Goal: Information Seeking & Learning: Compare options

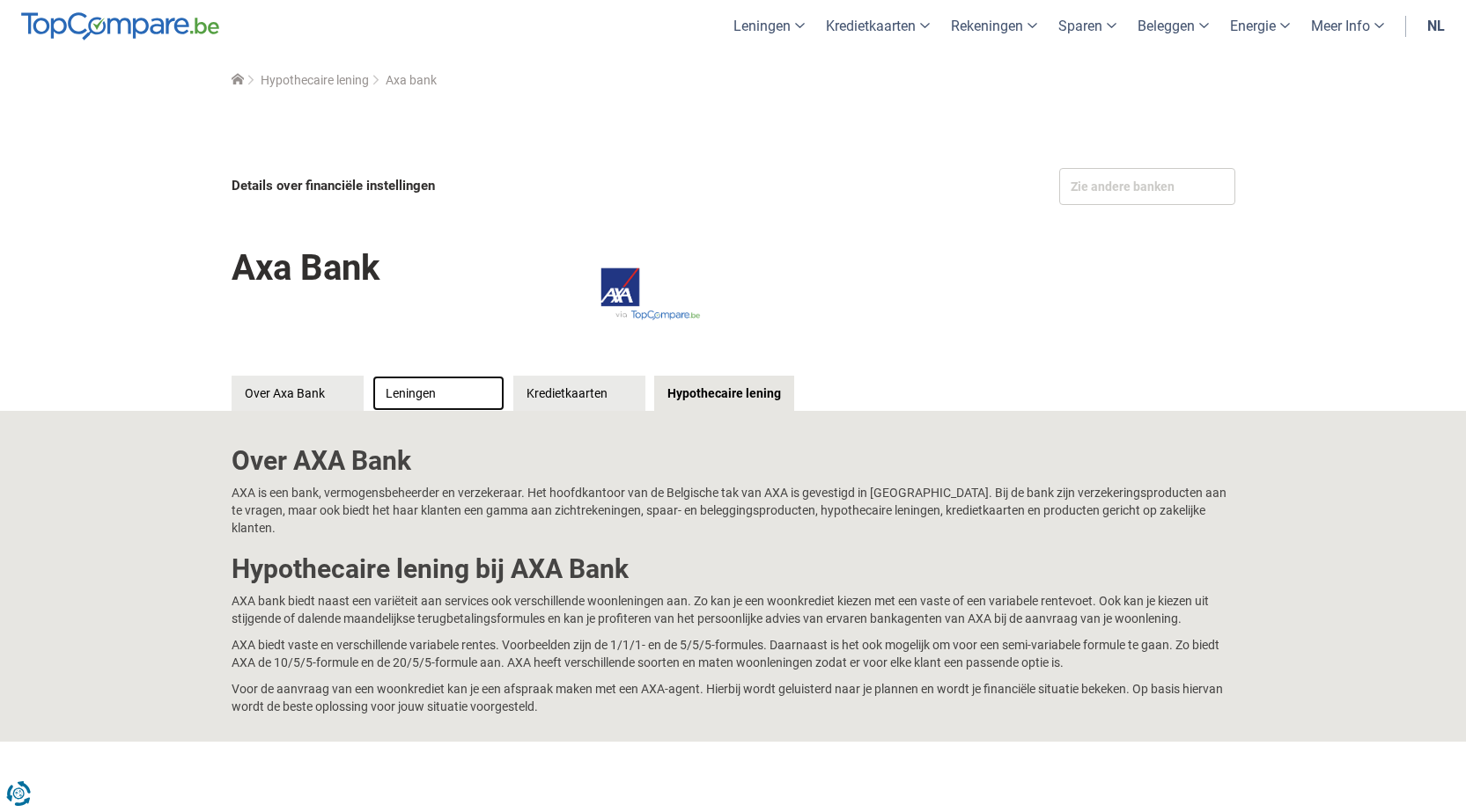
click at [451, 401] on link "Leningen" at bounding box center [438, 394] width 132 height 35
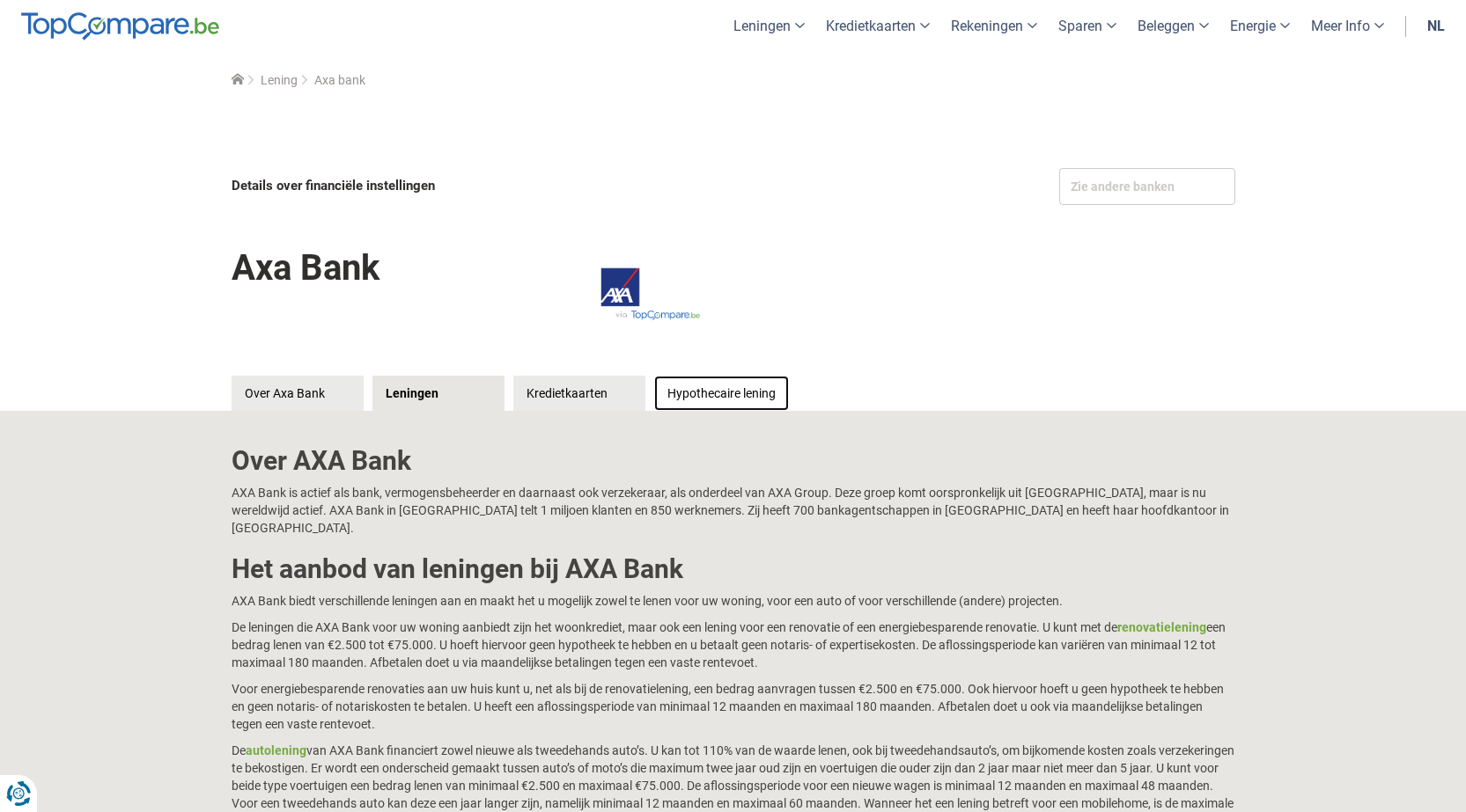
click at [726, 393] on link "Hypothecaire lening" at bounding box center [722, 394] width 135 height 35
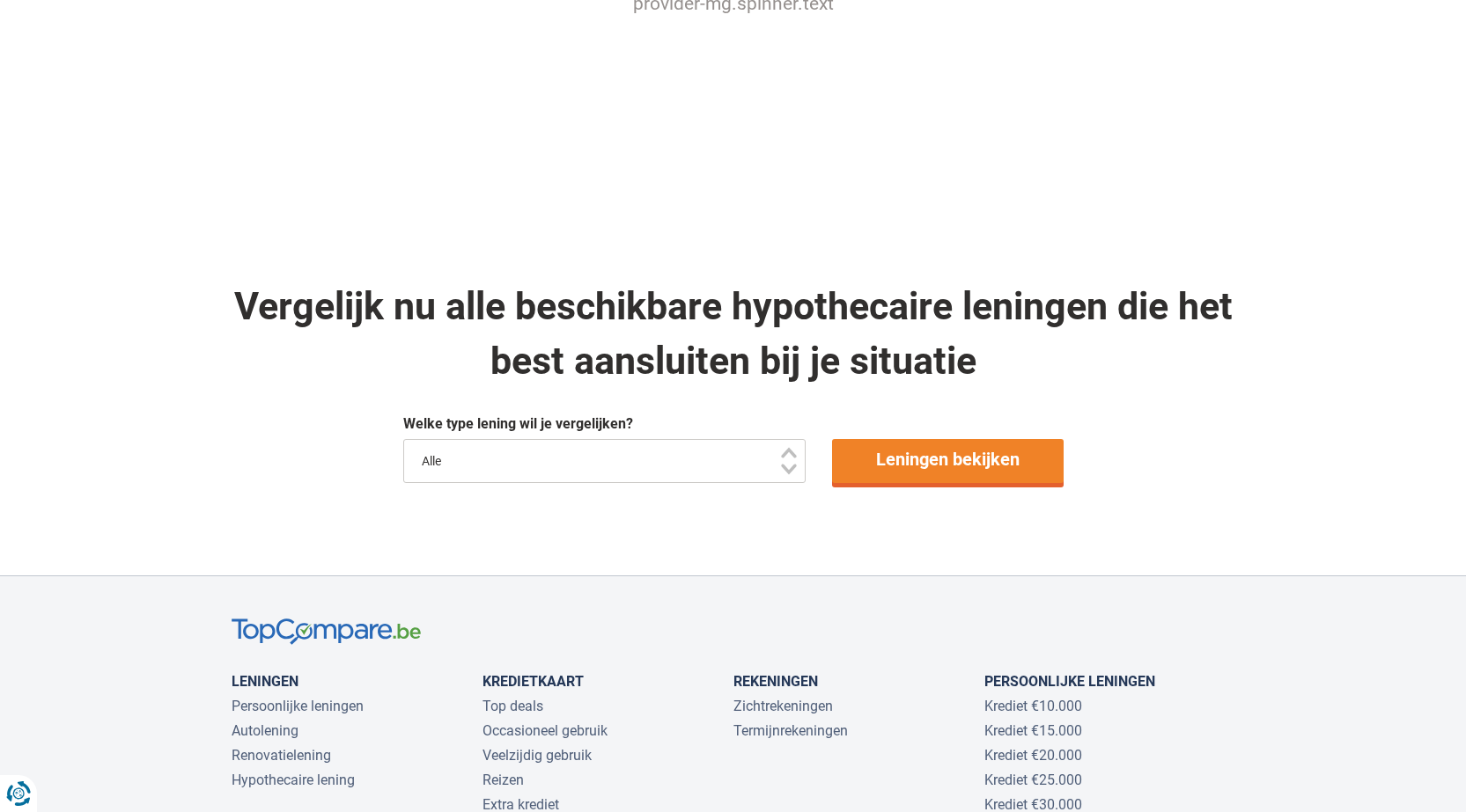
scroll to position [1144, 0]
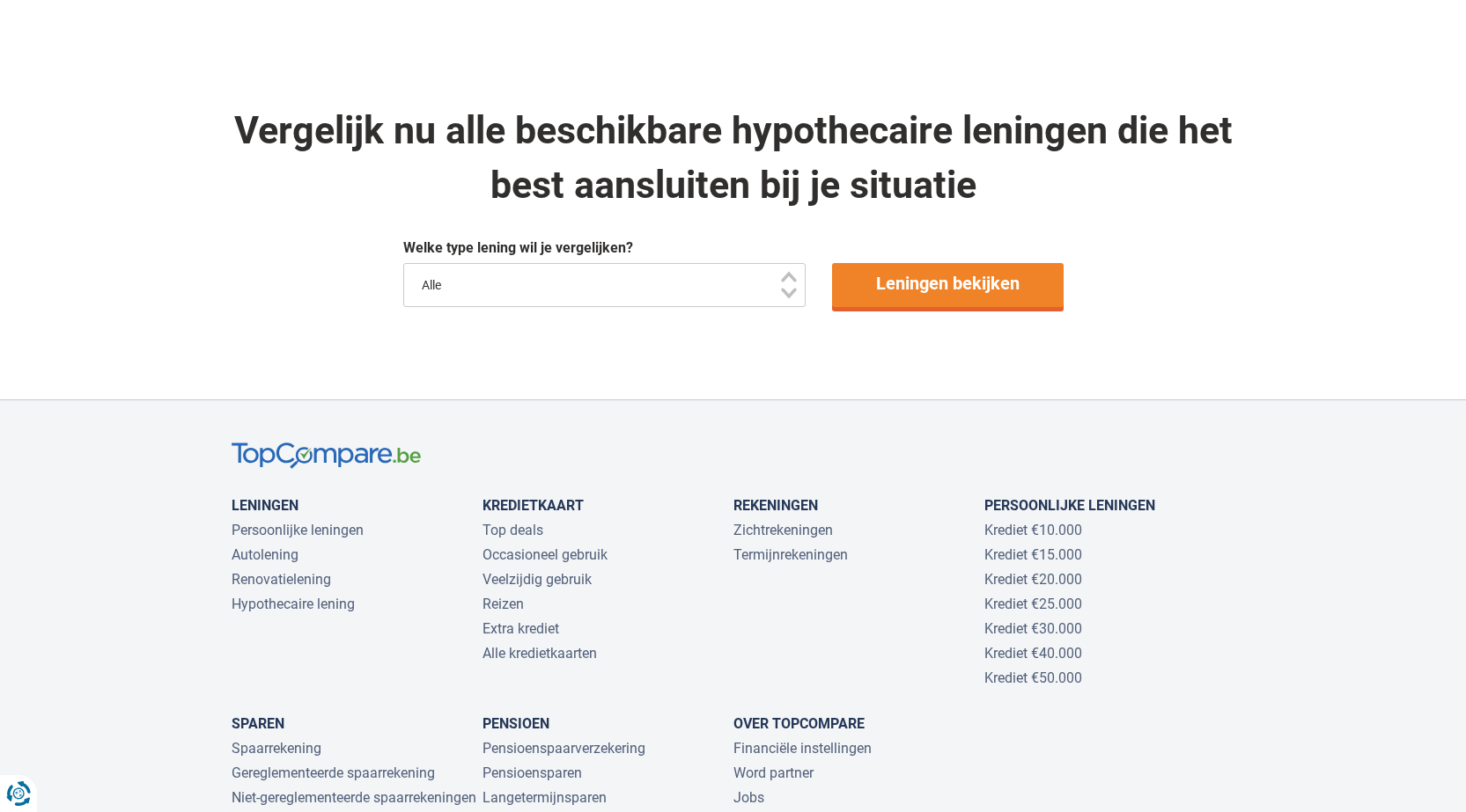
click at [786, 280] on select "Alle" at bounding box center [605, 285] width 403 height 44
click at [791, 263] on select "Alle" at bounding box center [605, 285] width 403 height 44
click at [1008, 571] on link "Krediet €20.000" at bounding box center [1033, 579] width 98 height 17
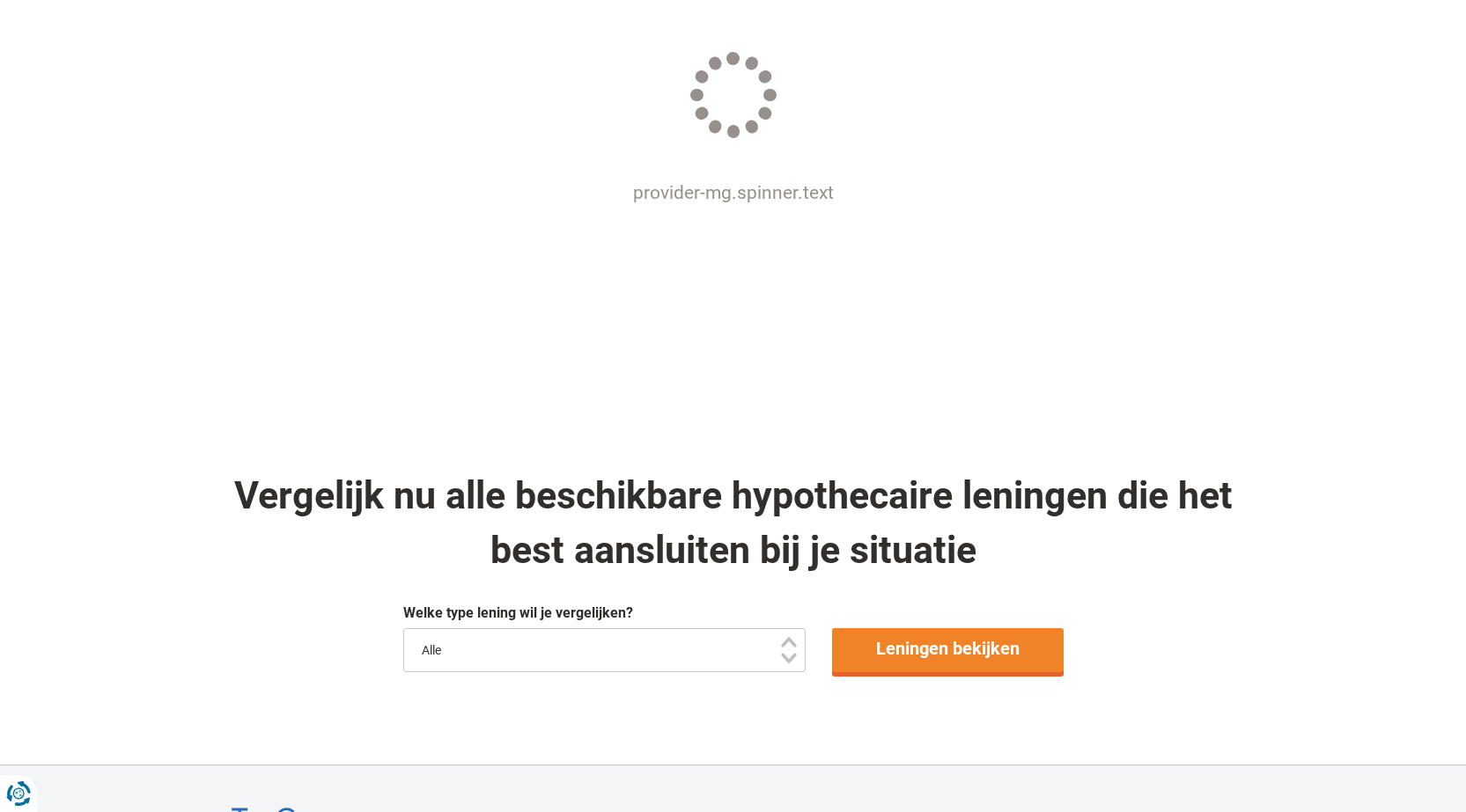
scroll to position [528, 0]
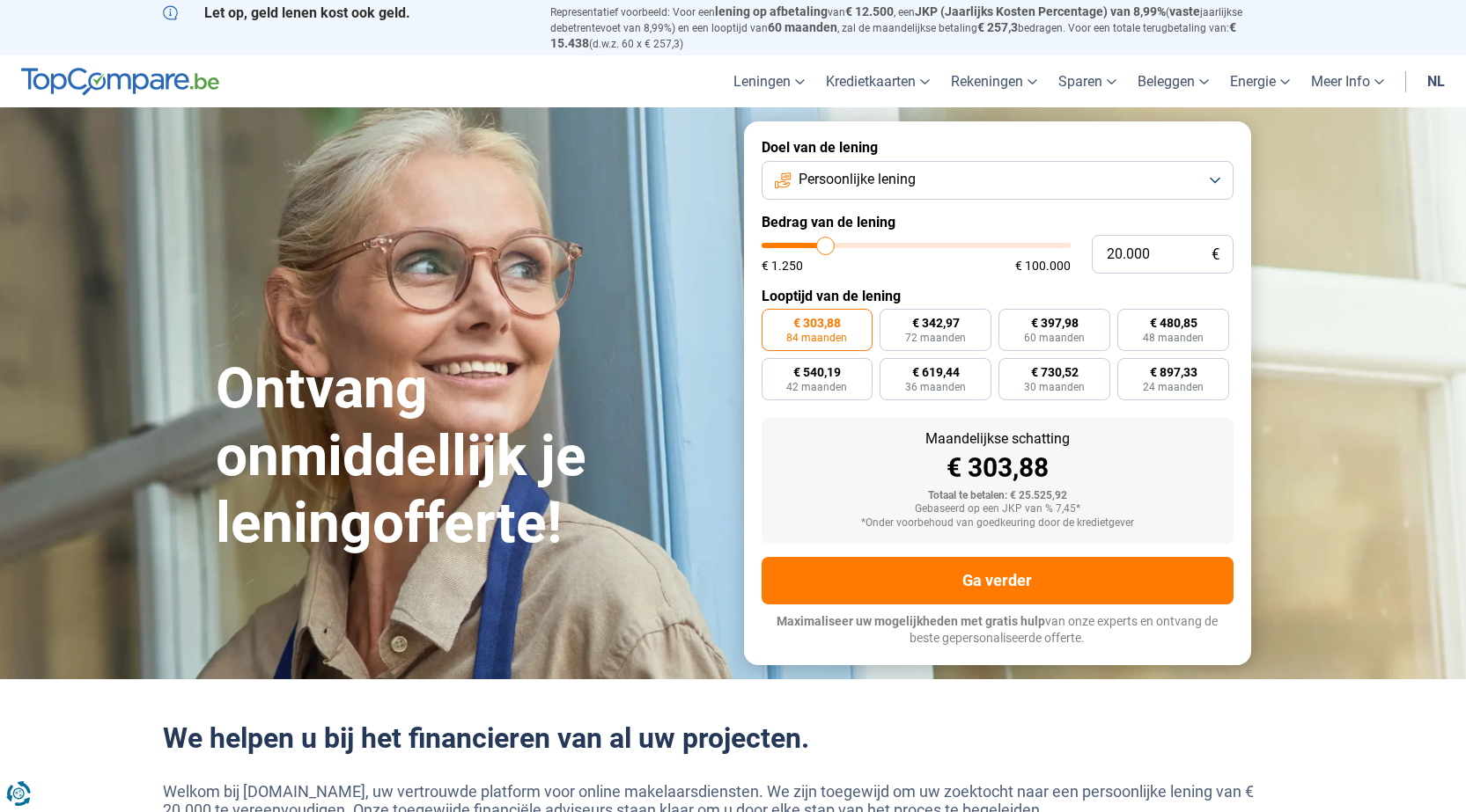
click at [1216, 173] on button "Persoonlijke lening" at bounding box center [997, 180] width 472 height 39
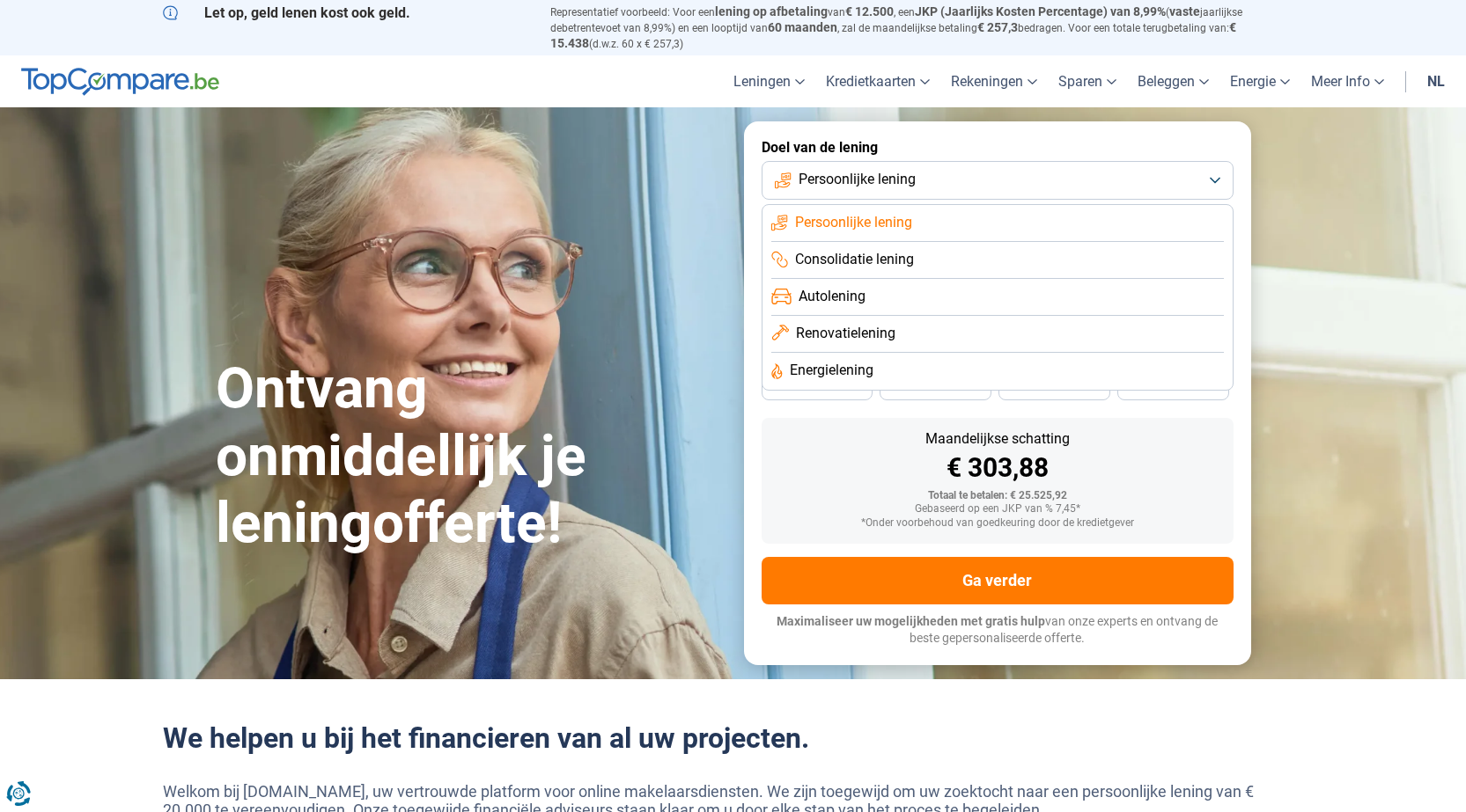
click at [861, 325] on span "Renovatielening" at bounding box center [846, 333] width 100 height 19
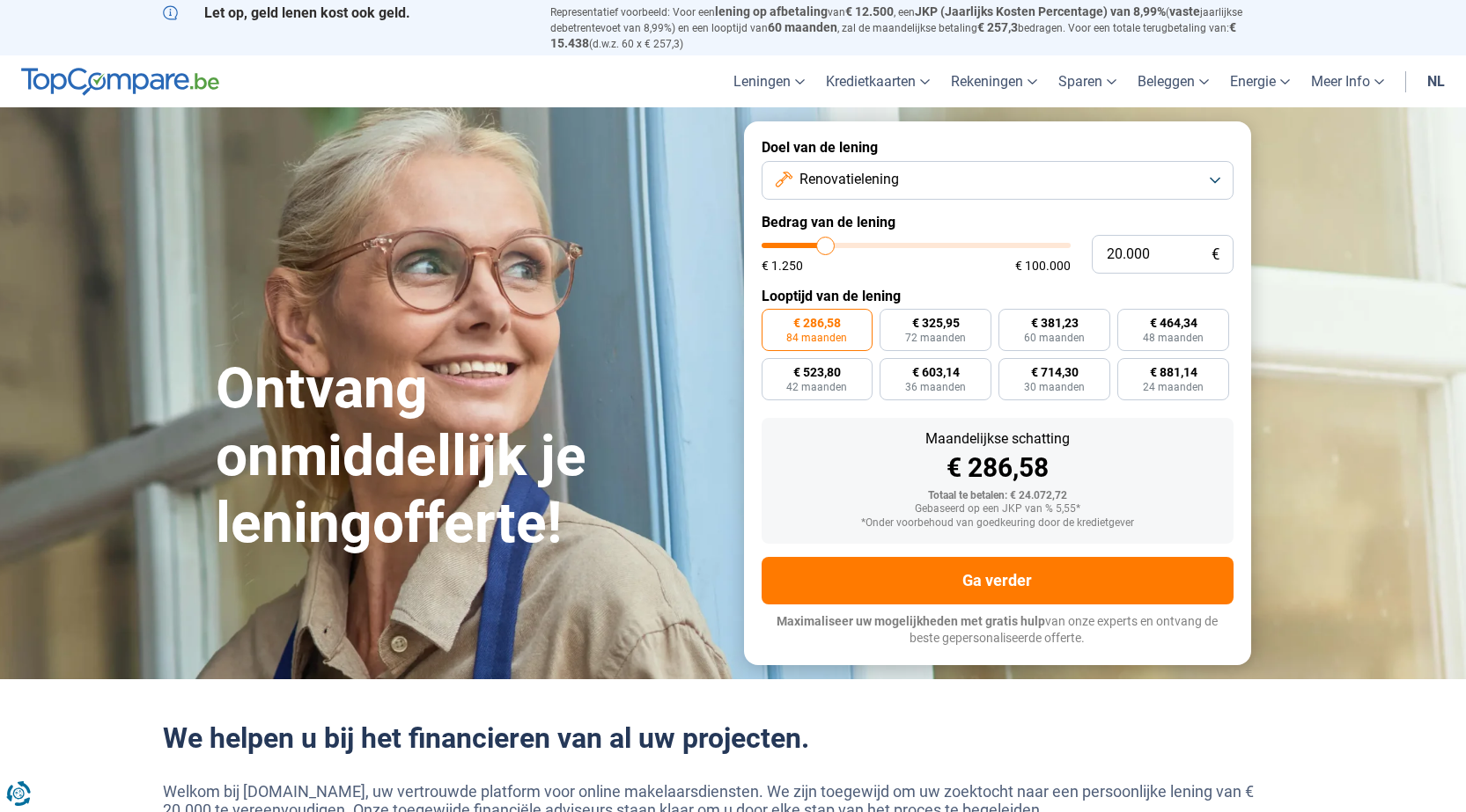
click at [1211, 177] on button "Renovatielening" at bounding box center [997, 180] width 472 height 39
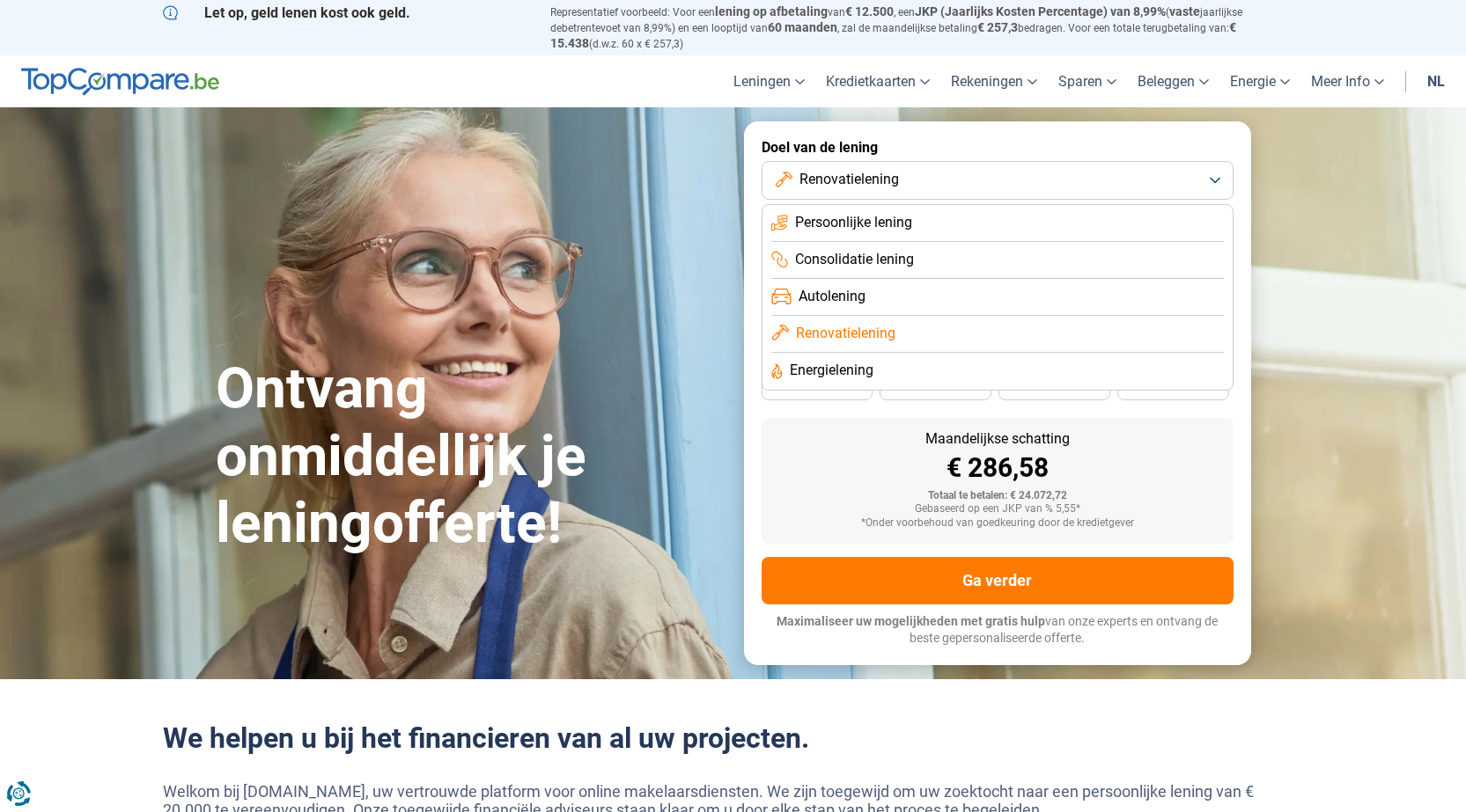
click at [826, 259] on span "Consolidatie lening" at bounding box center [854, 260] width 119 height 19
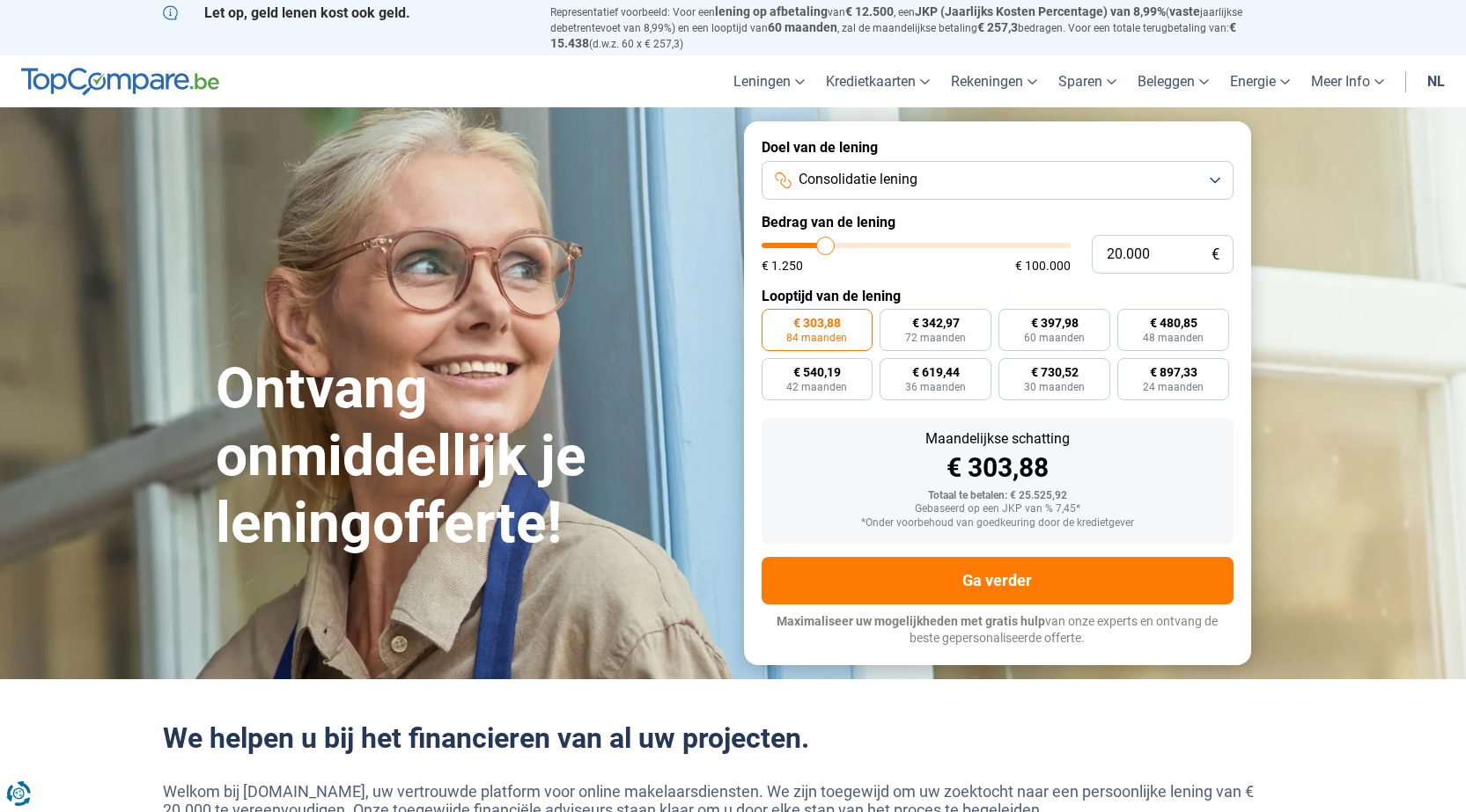
click at [1212, 170] on button "Consolidatie lening" at bounding box center [997, 180] width 472 height 39
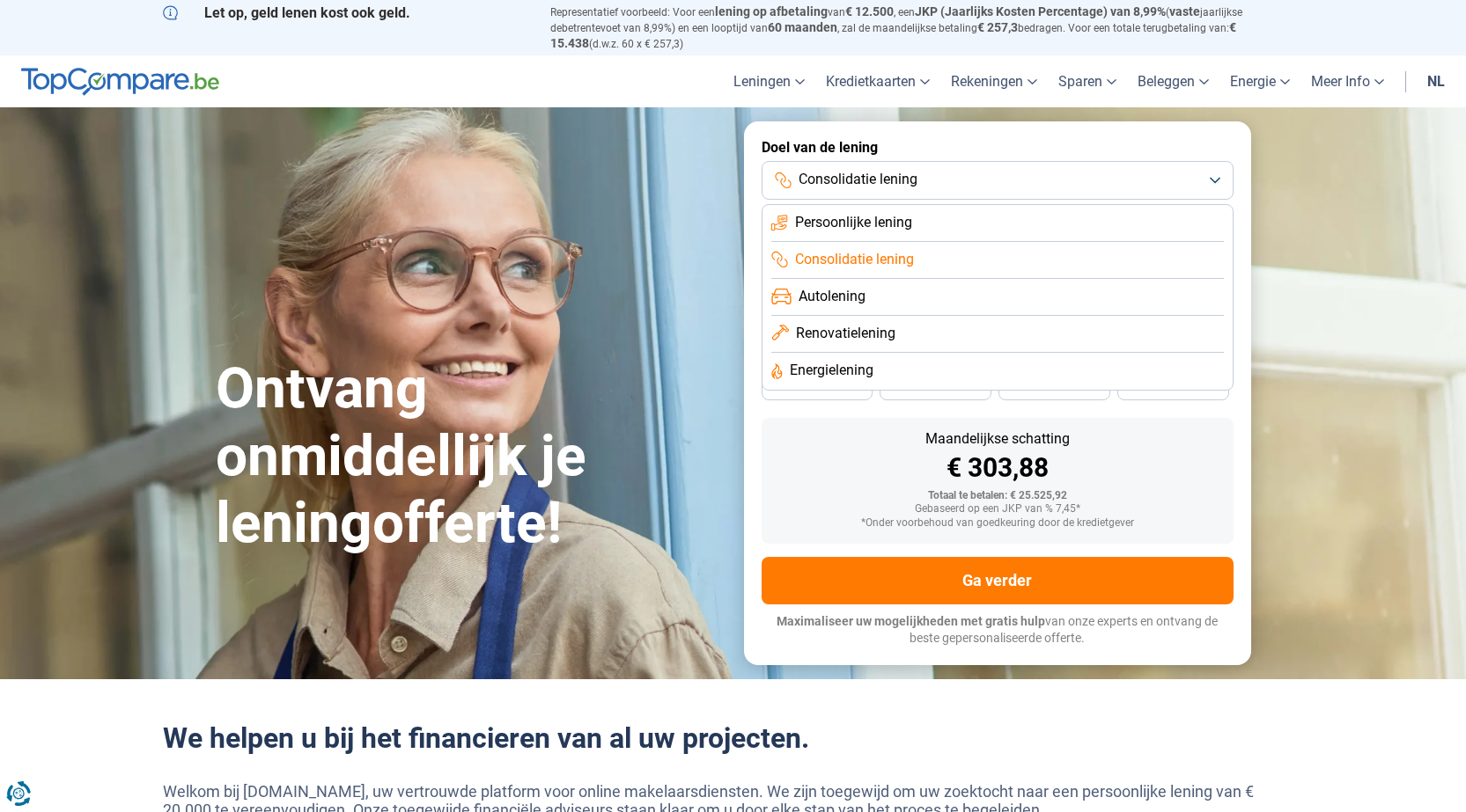
click at [863, 214] on span "Persoonlijke lening" at bounding box center [853, 223] width 117 height 19
